Goal: Find specific page/section: Find specific page/section

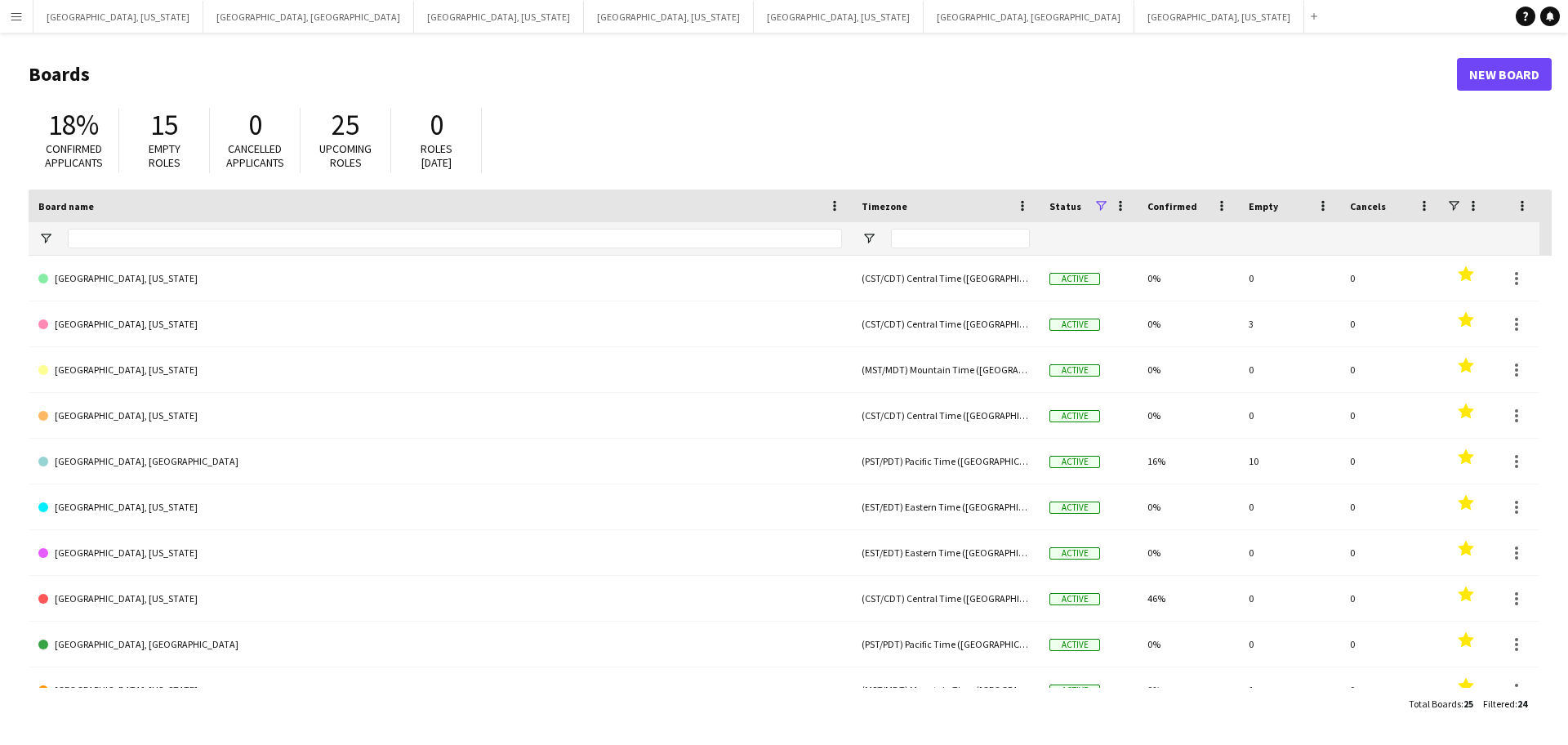
click at [7, 10] on button "Menu" at bounding box center [17, 17] width 33 height 33
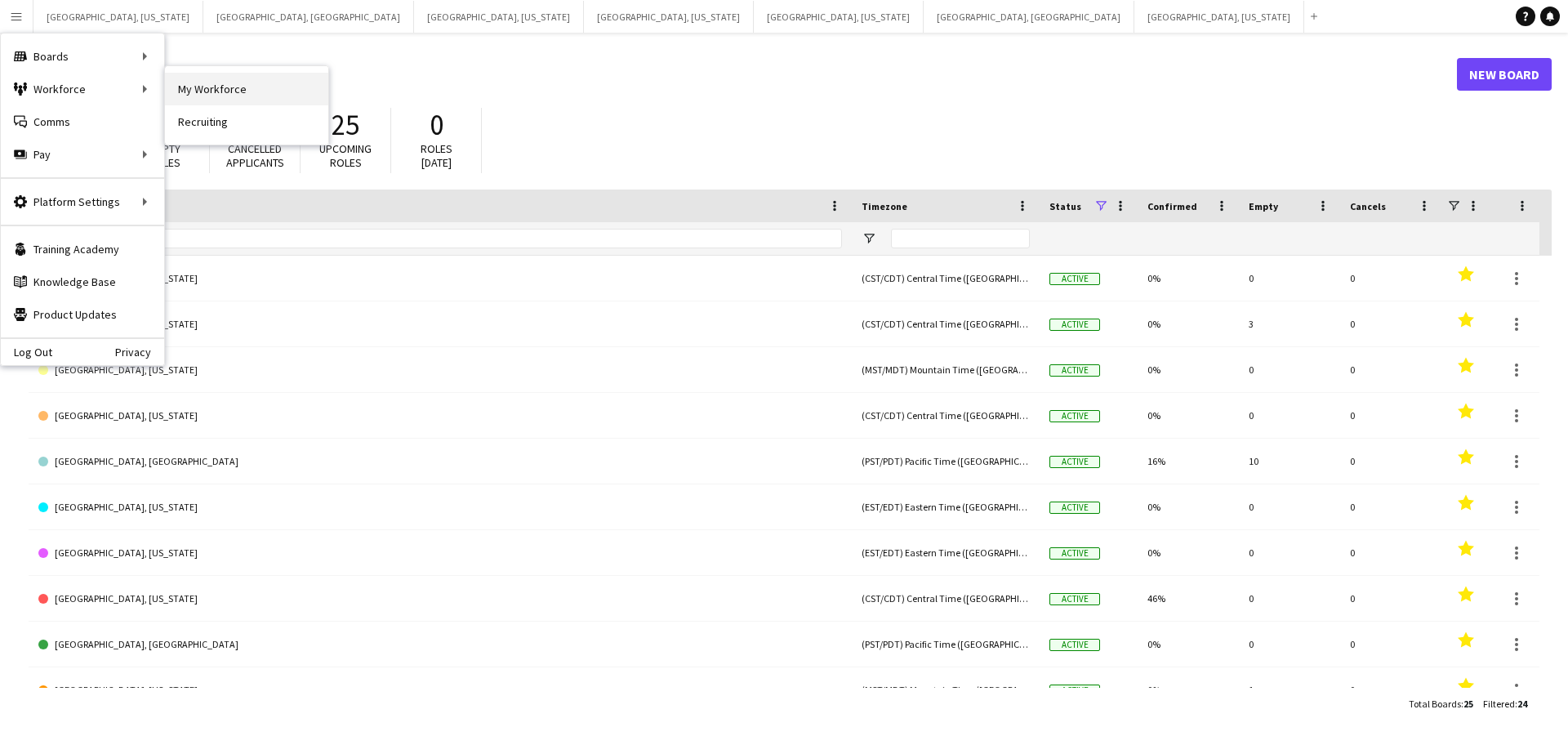
click at [227, 92] on link "My Workforce" at bounding box center [247, 89] width 163 height 33
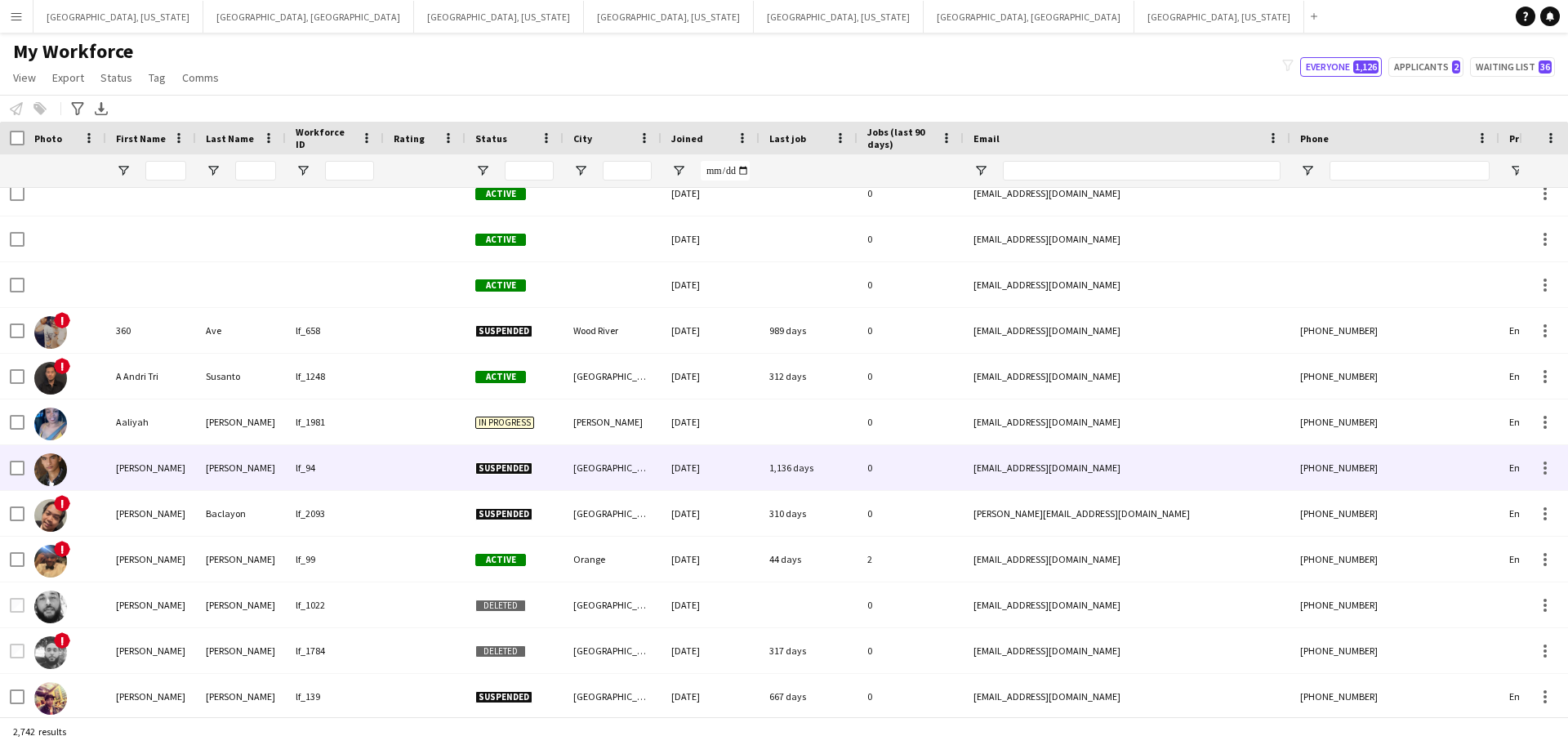
scroll to position [383, 0]
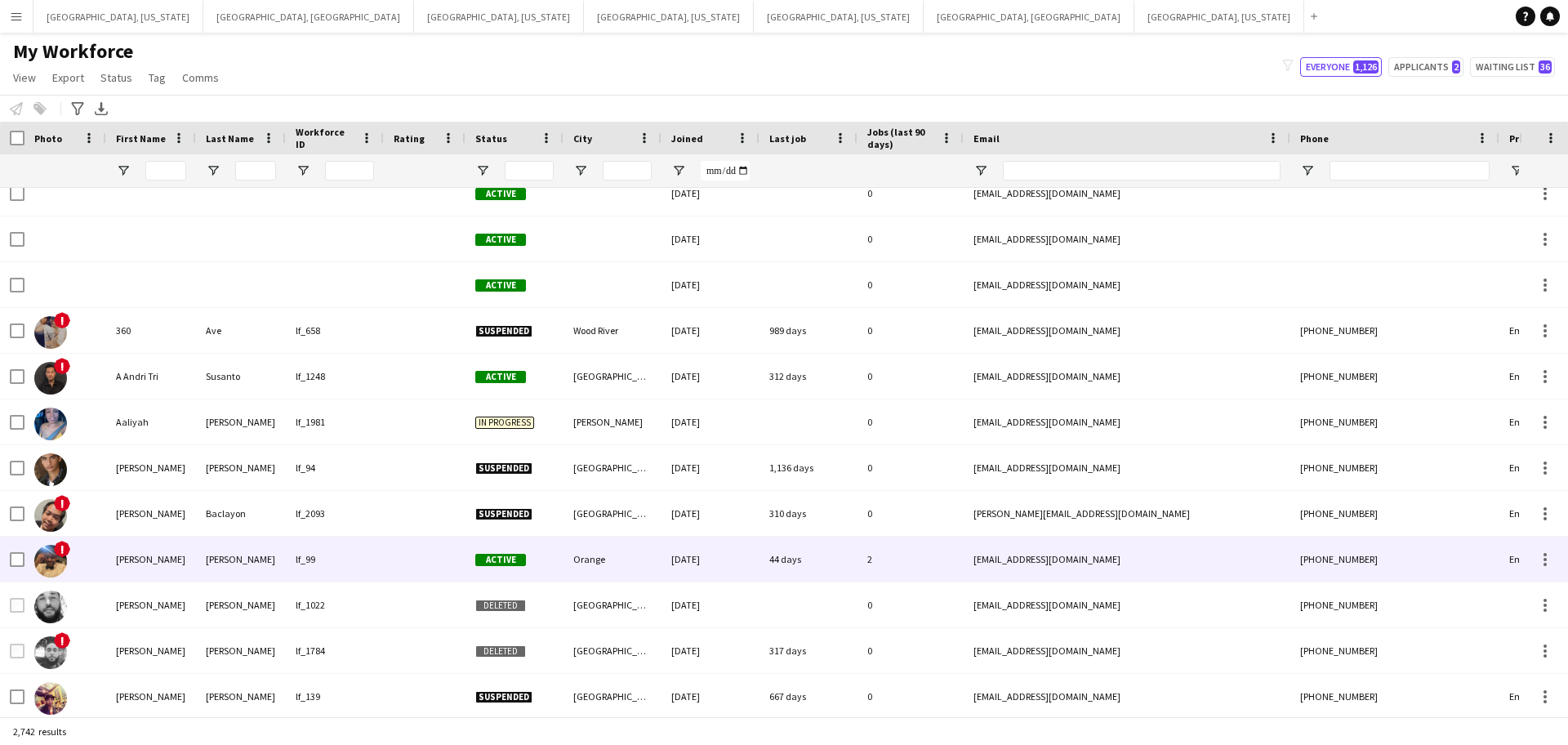
click at [232, 554] on div "[PERSON_NAME]" at bounding box center [241, 559] width 89 height 45
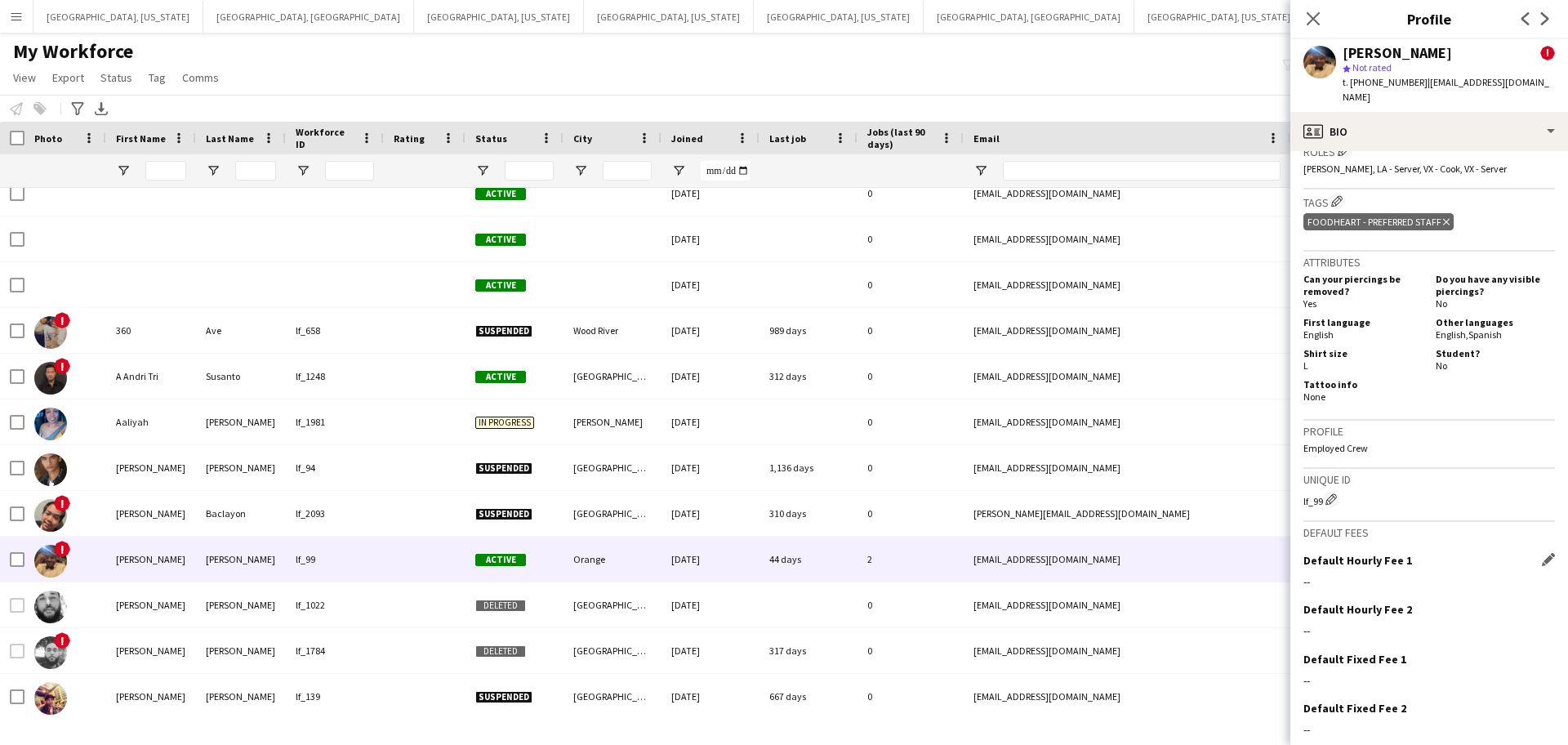
scroll to position [710, 0]
drag, startPoint x: 1321, startPoint y: 457, endPoint x: 1366, endPoint y: 464, distance: 45.5
click at [1366, 470] on h3 "Unique ID" at bounding box center [1429, 477] width 252 height 15
drag, startPoint x: 1315, startPoint y: 486, endPoint x: 1295, endPoint y: 481, distance: 20.6
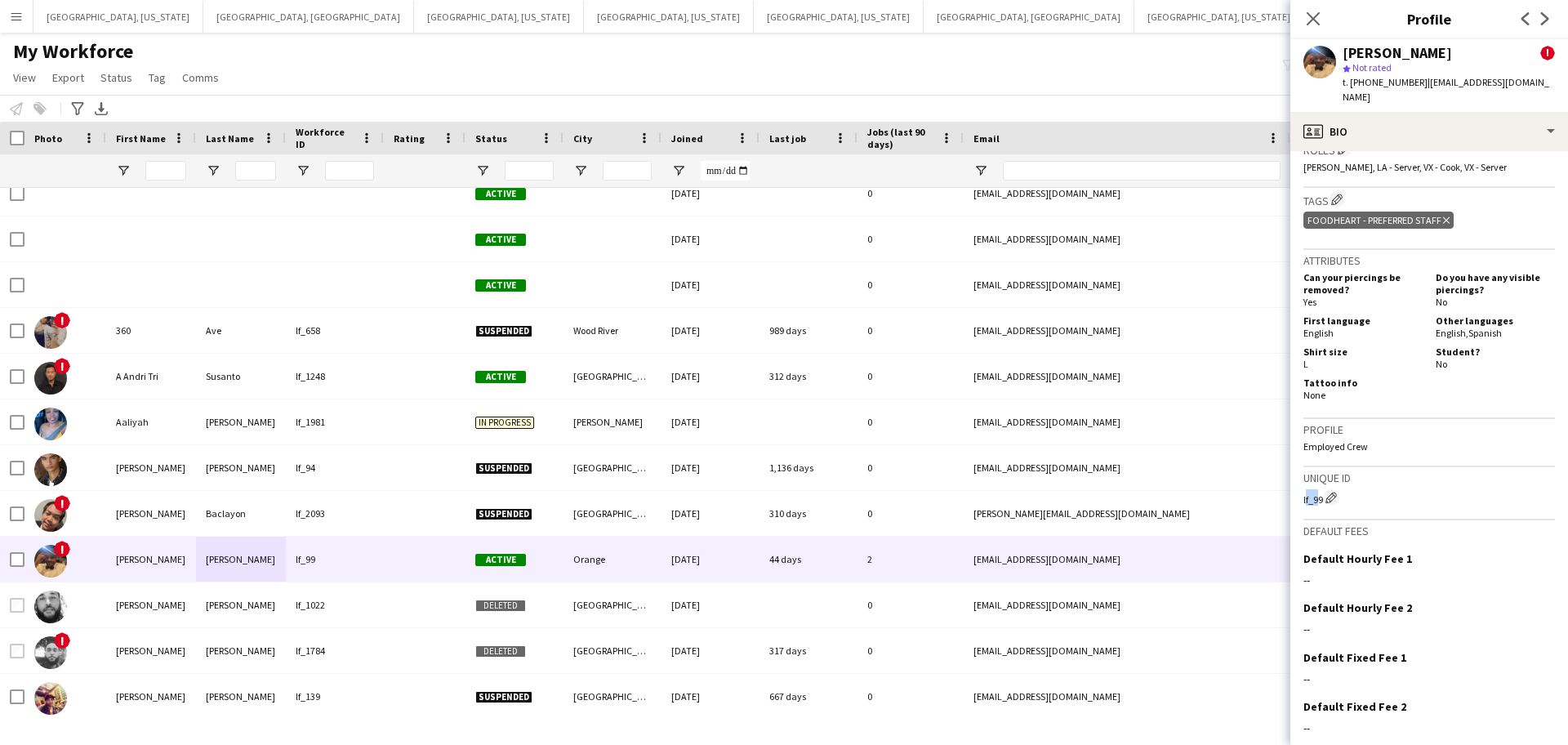
click at [1295, 481] on app-crew-profile-bio "Open photos pop-in Alerts chevron-right [DATE] – INTERNAL NOTE Rollin Hero ! Al…" at bounding box center [1429, 448] width 278 height 593
